Goal: Transaction & Acquisition: Purchase product/service

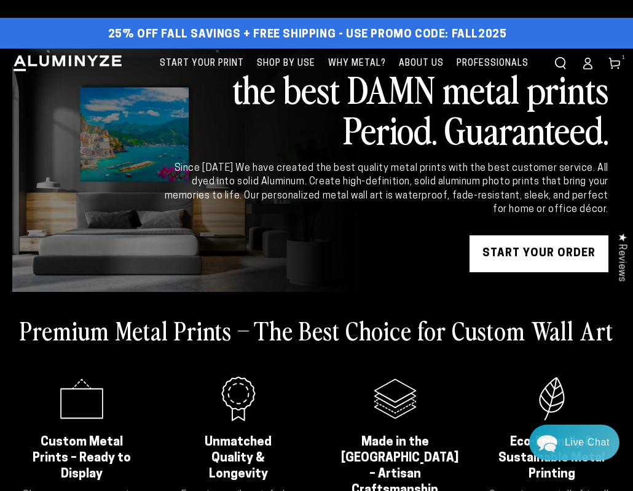
click at [525, 251] on link "START YOUR Order" at bounding box center [538, 253] width 139 height 37
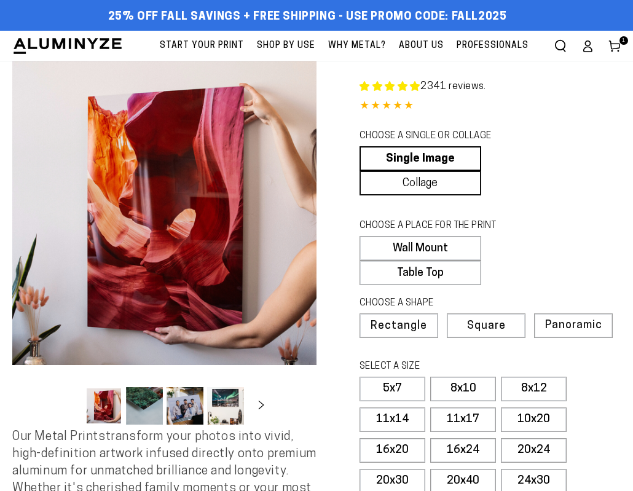
select select "**********"
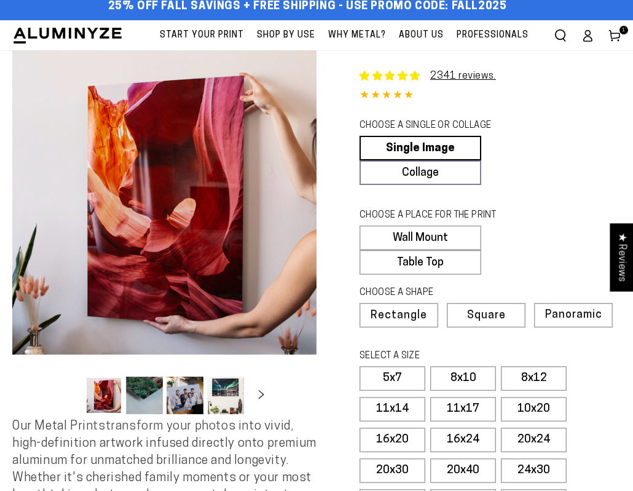
scroll to position [11, 0]
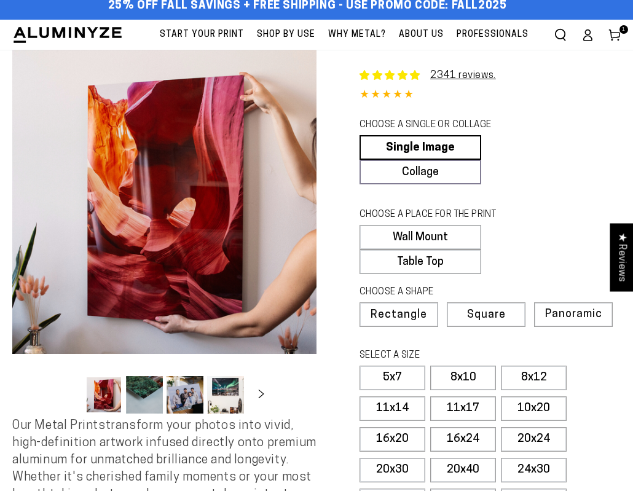
click at [614, 36] on icon at bounding box center [614, 35] width 12 height 12
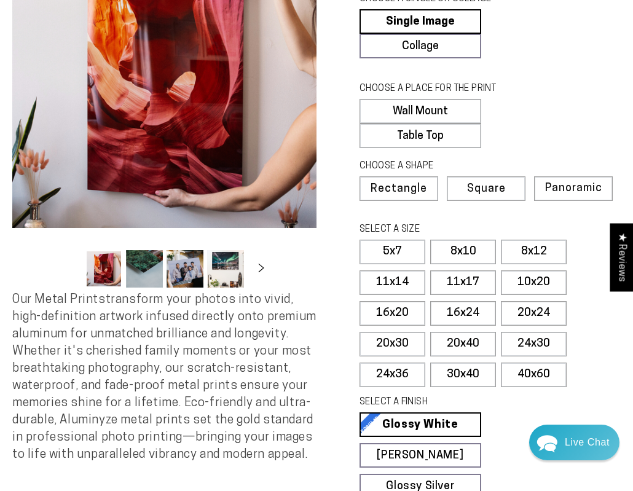
scroll to position [0, 0]
click at [471, 375] on label "30x40" at bounding box center [463, 374] width 66 height 25
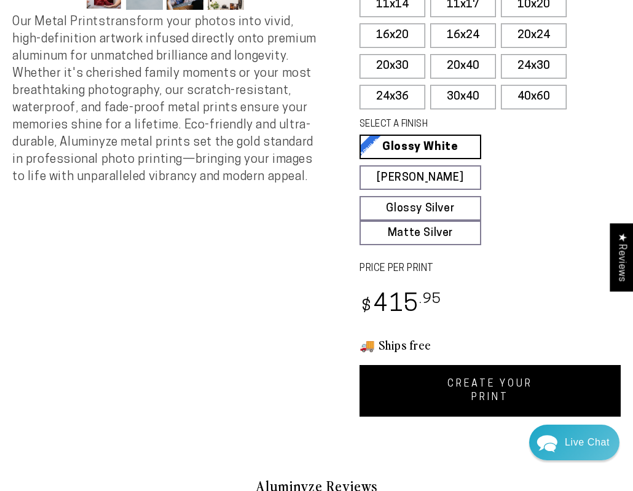
scroll to position [415, 0]
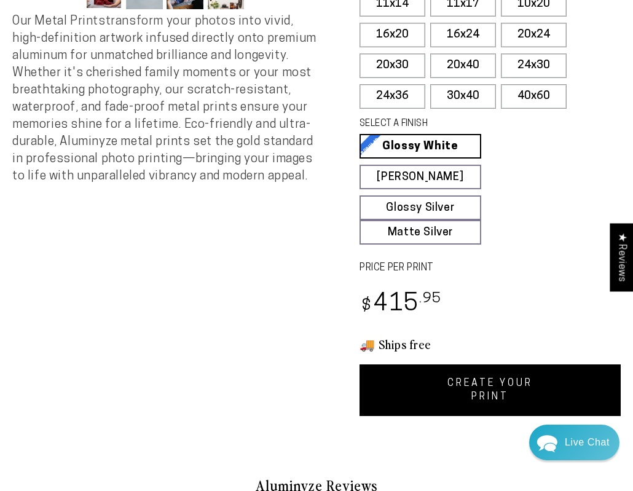
click at [492, 392] on link "CREATE YOUR PRINT" at bounding box center [489, 390] width 261 height 52
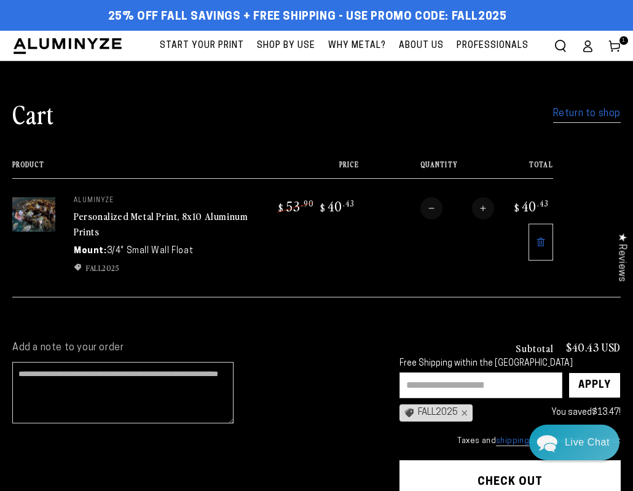
click at [537, 240] on icon at bounding box center [541, 241] width 8 height 9
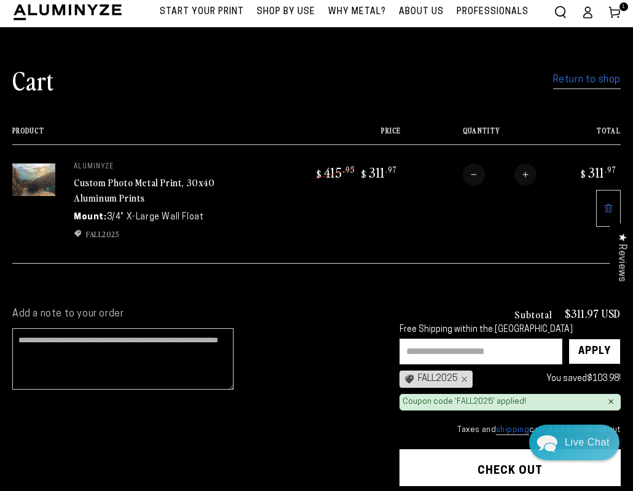
scroll to position [34, 0]
click at [480, 353] on input "text" at bounding box center [480, 352] width 163 height 26
type input "**********"
click at [596, 352] on div "Apply" at bounding box center [594, 351] width 33 height 25
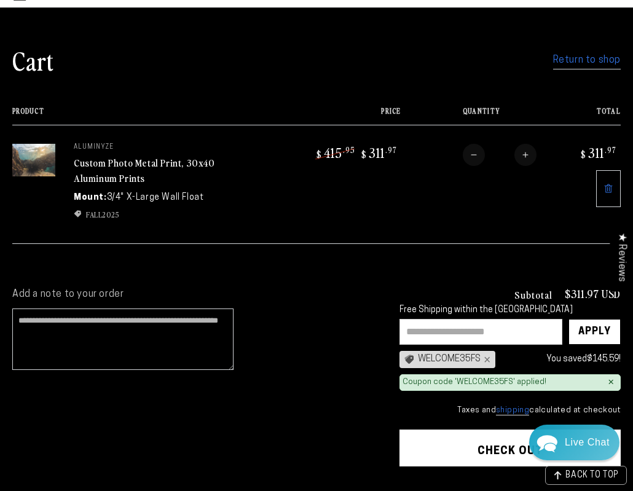
scroll to position [53, 0]
click at [336, 290] on label "Add a note to your order" at bounding box center [193, 294] width 362 height 13
click at [233, 308] on textarea "Add a note to your order" at bounding box center [122, 338] width 221 height 61
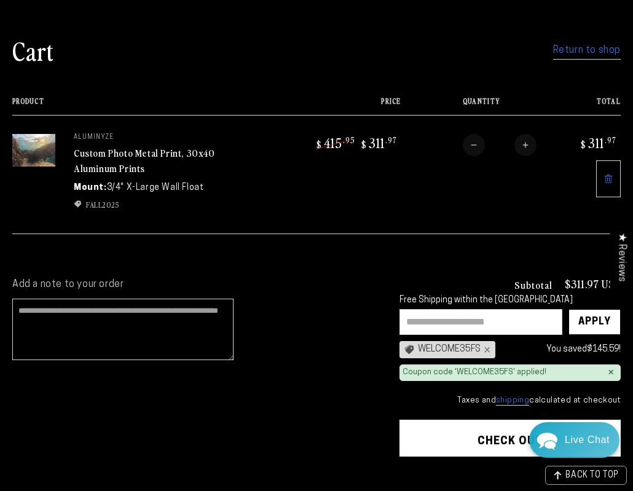
scroll to position [63, 0]
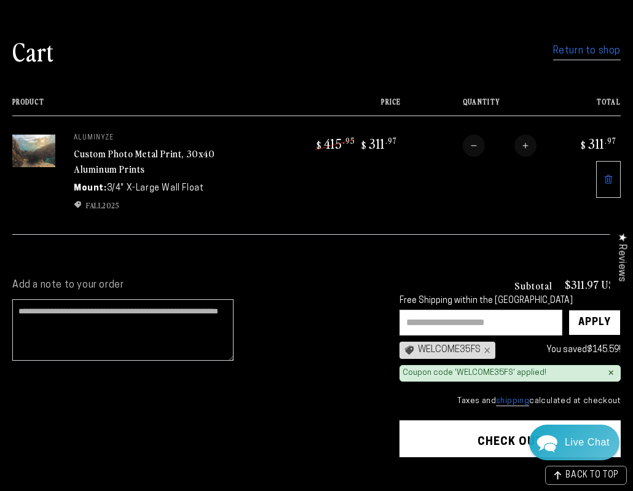
click at [470, 431] on button "Check out" at bounding box center [509, 438] width 221 height 37
